Goal: Use online tool/utility: Utilize a website feature to perform a specific function

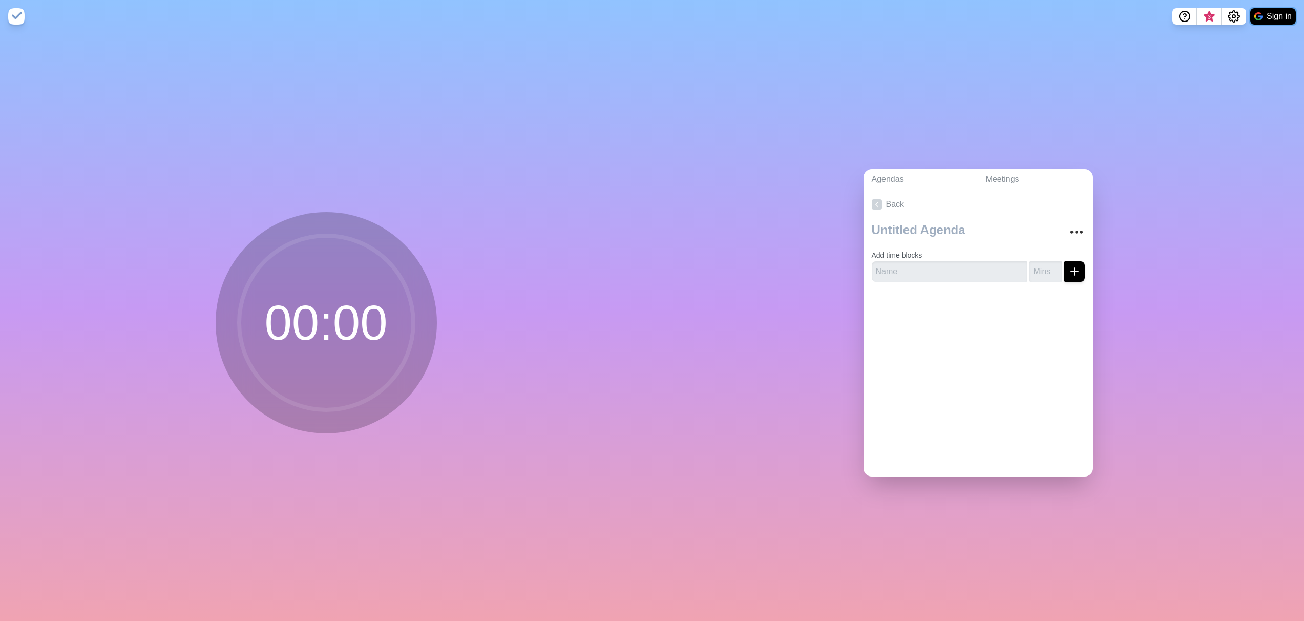
click at [1277, 17] on button "Sign in" at bounding box center [1274, 16] width 46 height 16
click at [872, 199] on icon at bounding box center [877, 204] width 10 height 10
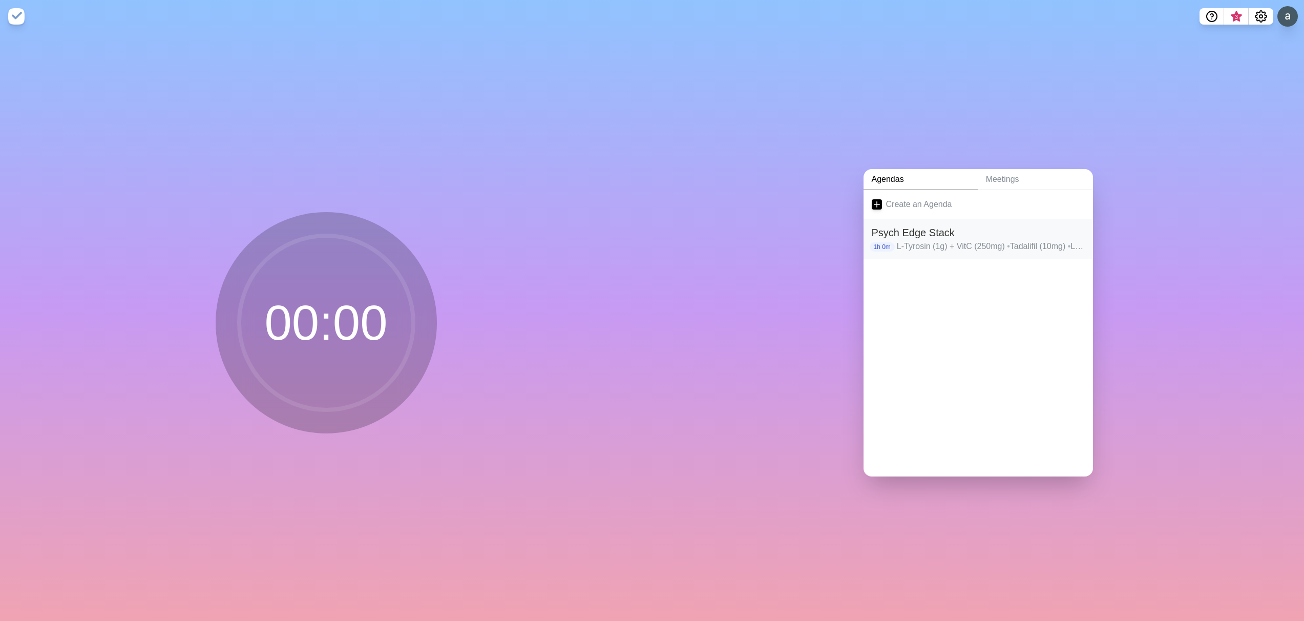
click at [902, 240] on p "L-Tyrosin (1g) + VitC (250mg) • Tadalifil (10mg) • L-Citrullin (3g) • OPC Pinie…" at bounding box center [991, 246] width 188 height 12
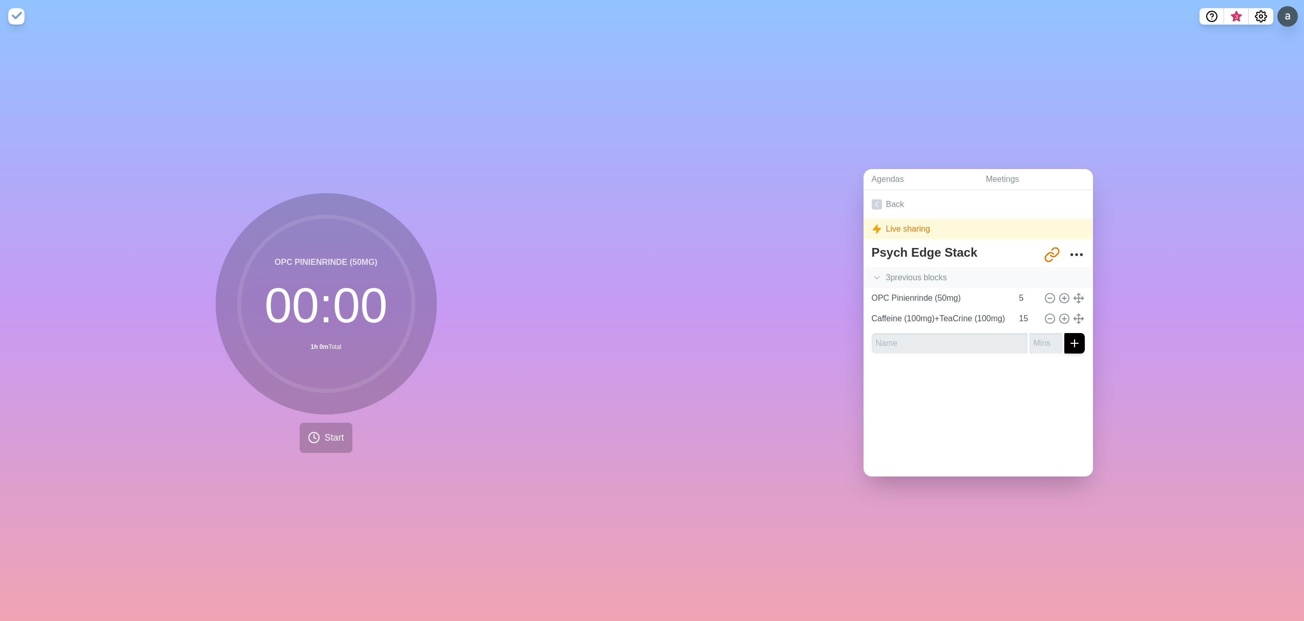
click at [873, 273] on icon at bounding box center [877, 278] width 10 height 10
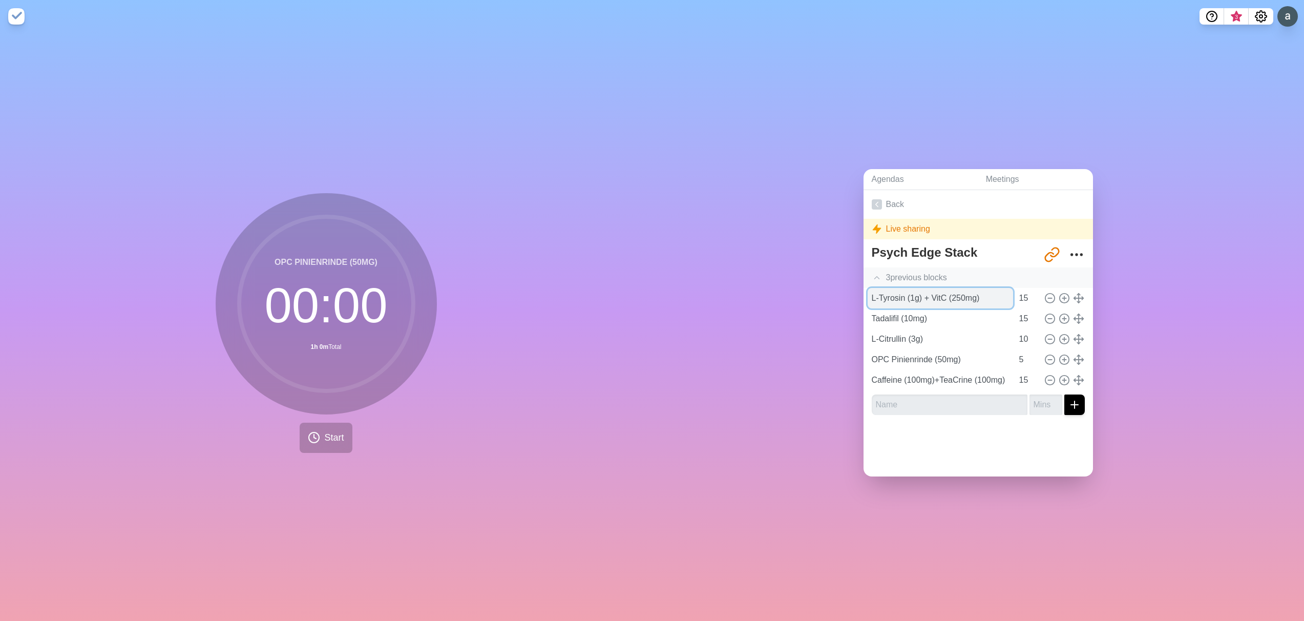
click at [911, 295] on input "L-Tyrosin (1g) + VitC (250mg)" at bounding box center [940, 298] width 145 height 20
click at [976, 296] on input "L-Tyrosin (1g) + VitC (250mg)" at bounding box center [940, 298] width 145 height 20
click at [1074, 298] on line at bounding box center [1078, 298] width 9 height 0
click at [329, 436] on span "Start" at bounding box center [333, 438] width 19 height 14
click at [882, 291] on input "L-Tyrosin (1g) + VitC (250mg)" at bounding box center [940, 298] width 145 height 20
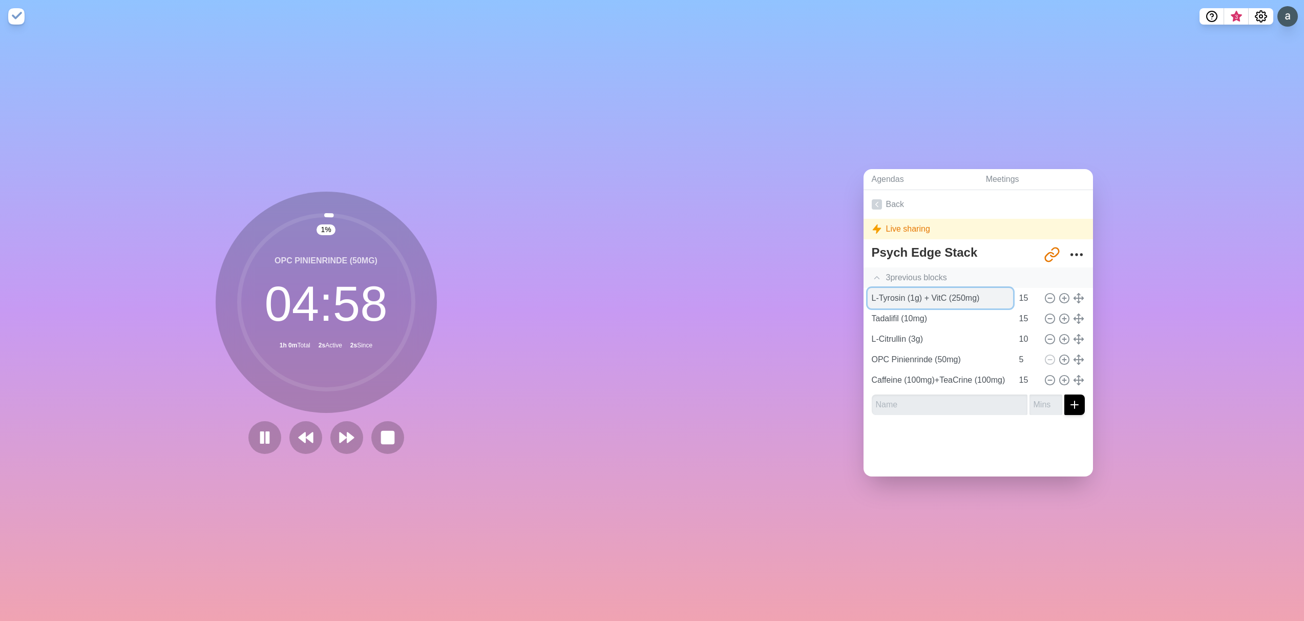
click at [882, 291] on input "L-Tyrosin (1g) + VitC (250mg)" at bounding box center [940, 298] width 145 height 20
click at [381, 436] on rect at bounding box center [387, 437] width 13 height 13
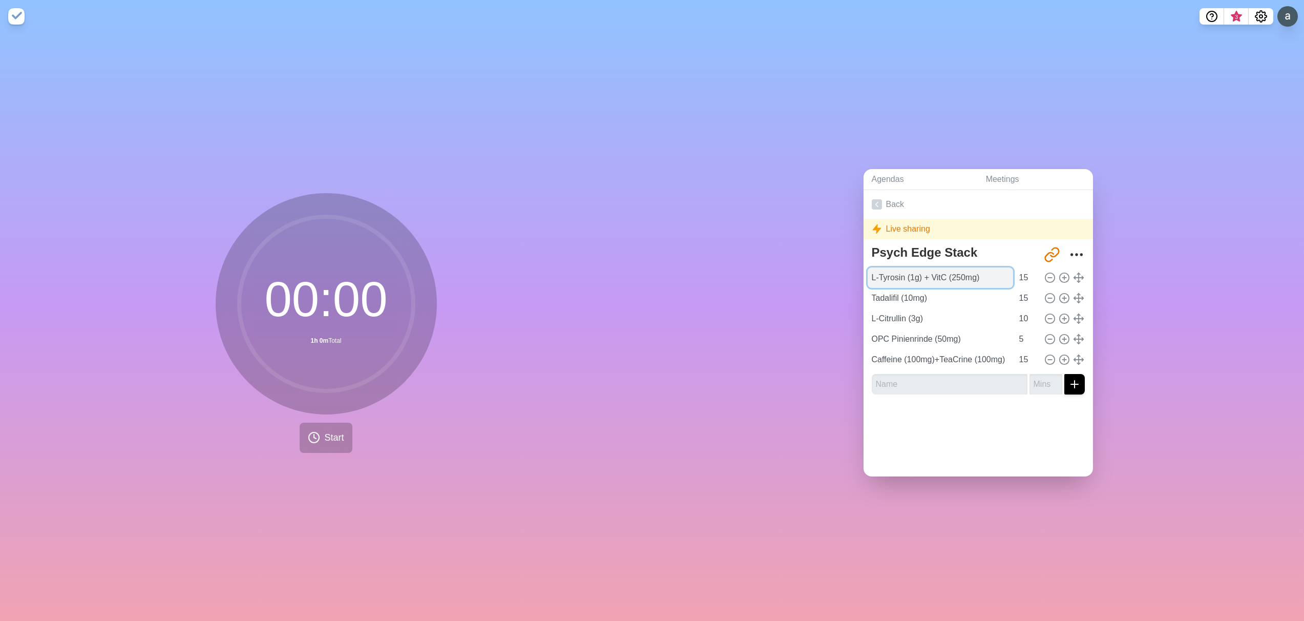
click at [887, 276] on input "L-Tyrosin (1g) + VitC (250mg)" at bounding box center [940, 277] width 145 height 20
click at [324, 431] on span "Start" at bounding box center [333, 438] width 19 height 14
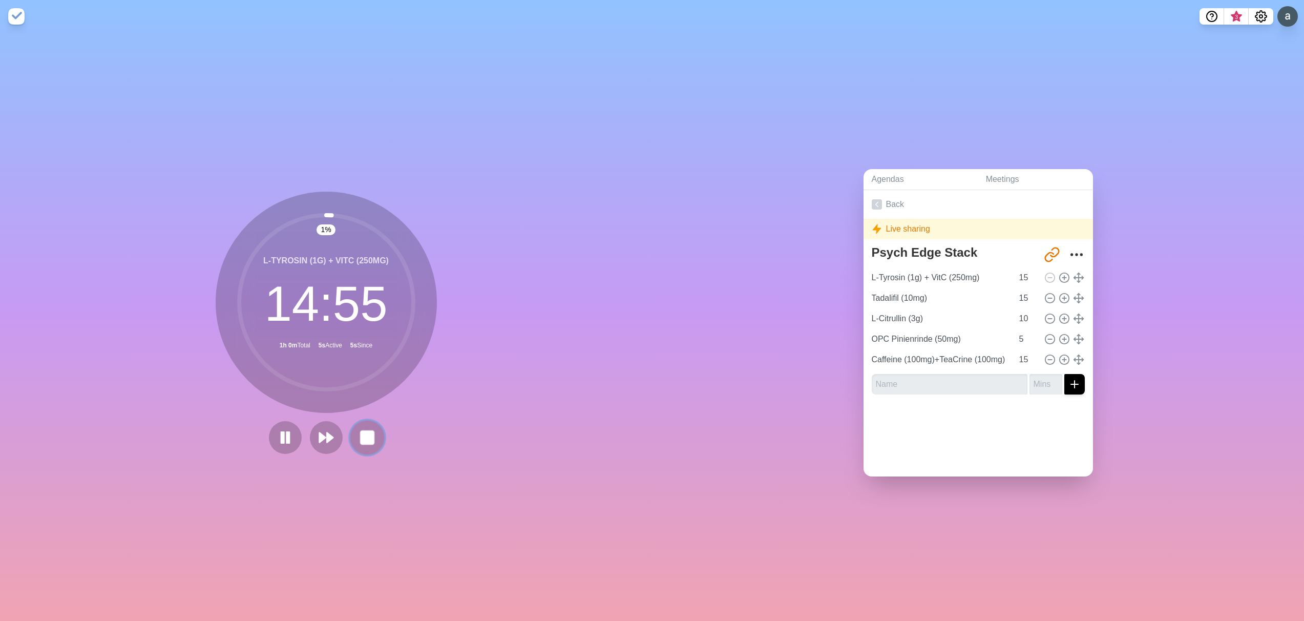
click at [361, 433] on rect at bounding box center [367, 437] width 13 height 13
click at [311, 432] on icon at bounding box center [314, 437] width 12 height 12
